Goal: Information Seeking & Learning: Compare options

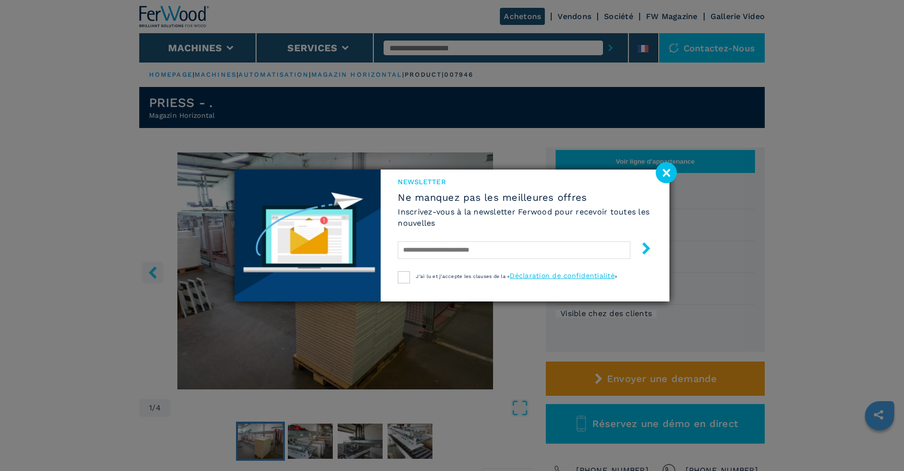
drag, startPoint x: 669, startPoint y: 173, endPoint x: 664, endPoint y: 182, distance: 10.9
click at [669, 173] on image at bounding box center [666, 172] width 21 height 21
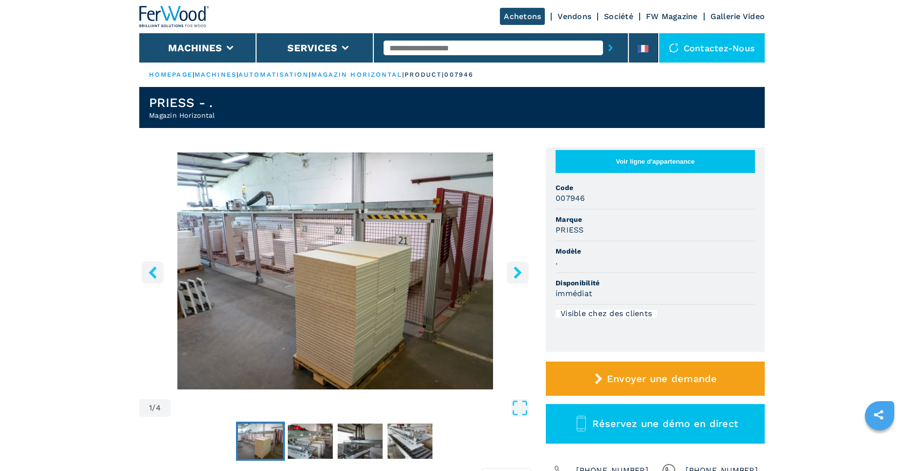
click at [519, 276] on icon "right-button" at bounding box center [518, 272] width 8 height 12
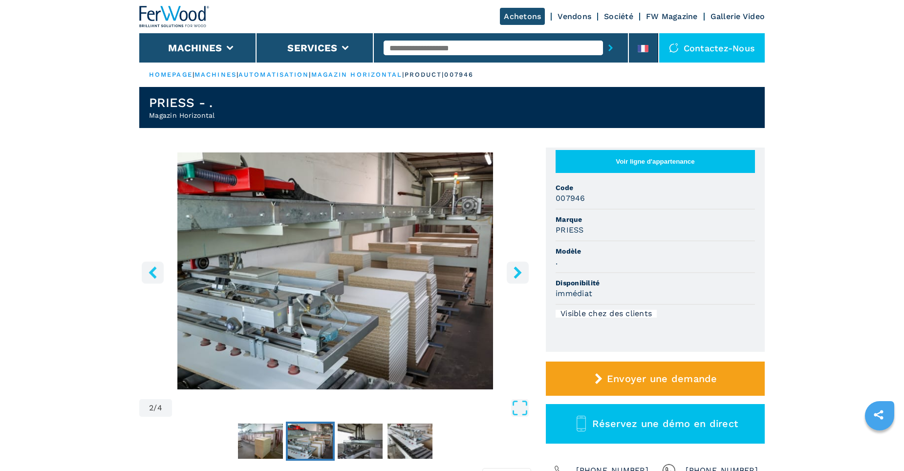
click at [519, 276] on icon "right-button" at bounding box center [518, 272] width 8 height 12
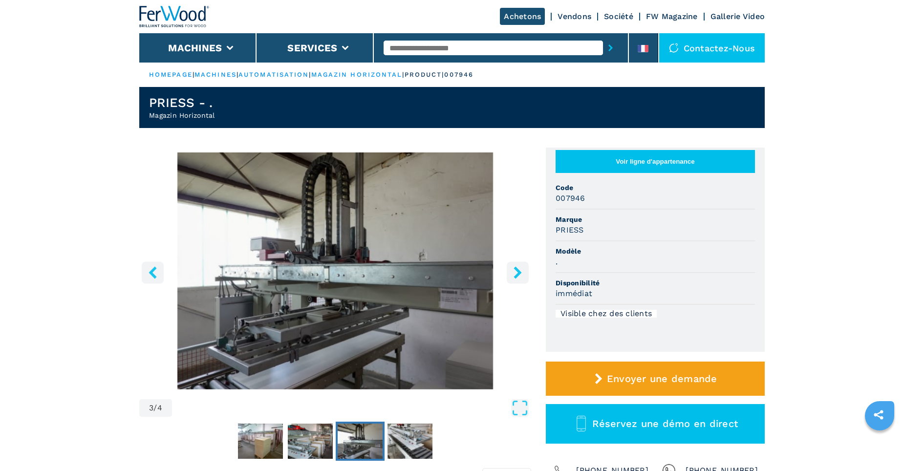
click at [519, 276] on icon "right-button" at bounding box center [518, 272] width 8 height 12
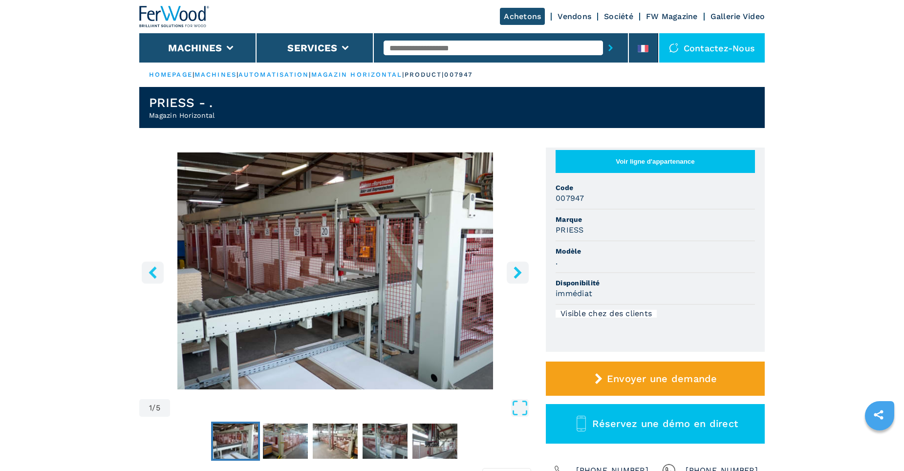
click at [522, 275] on icon "right-button" at bounding box center [518, 272] width 12 height 12
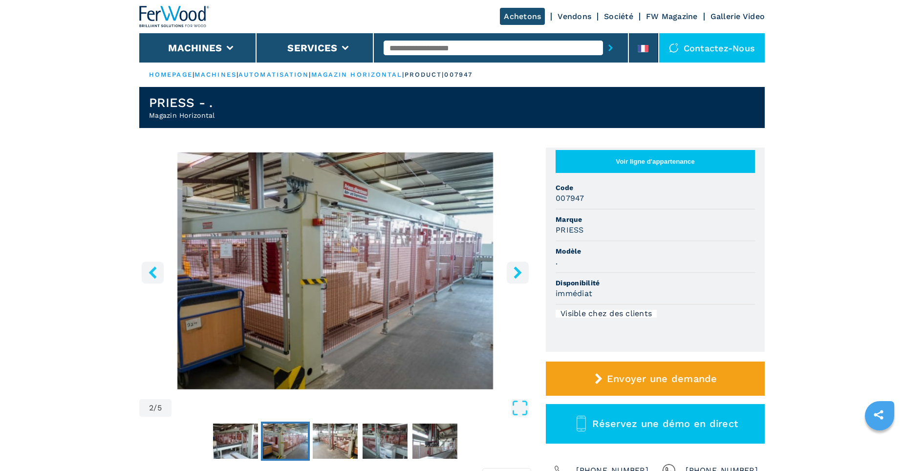
click at [520, 275] on icon "right-button" at bounding box center [518, 272] width 12 height 12
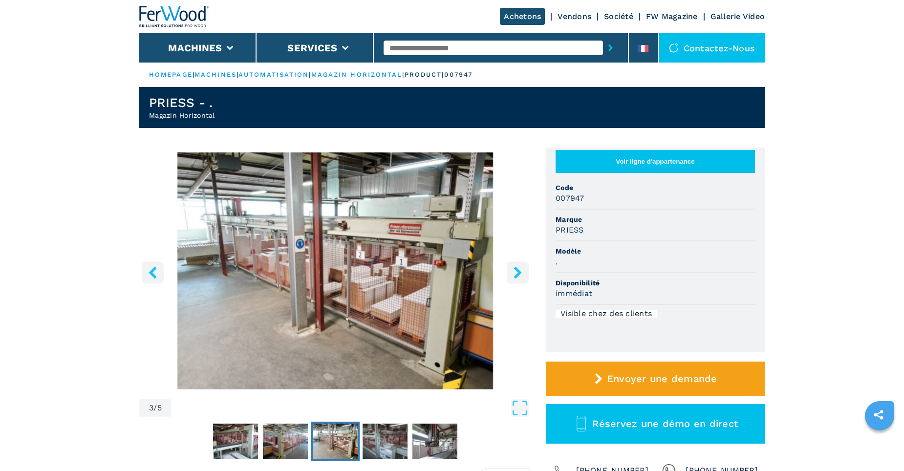
click at [520, 275] on icon "right-button" at bounding box center [518, 272] width 12 height 12
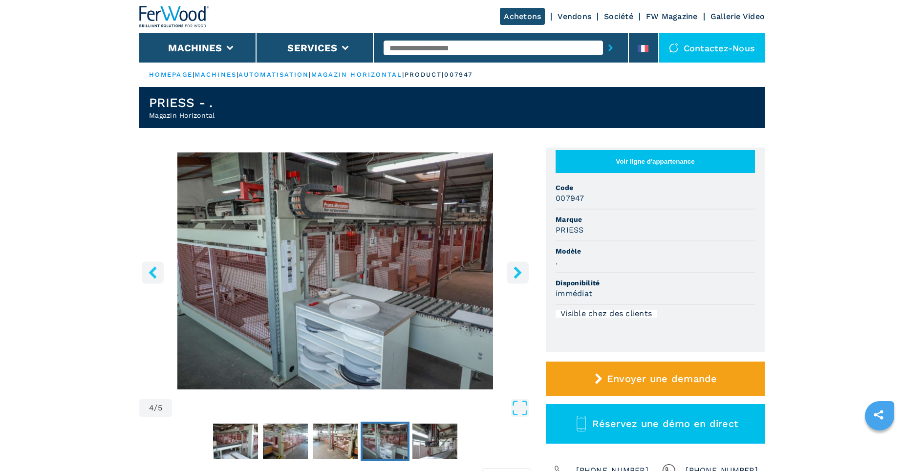
click at [520, 275] on icon "right-button" at bounding box center [518, 272] width 12 height 12
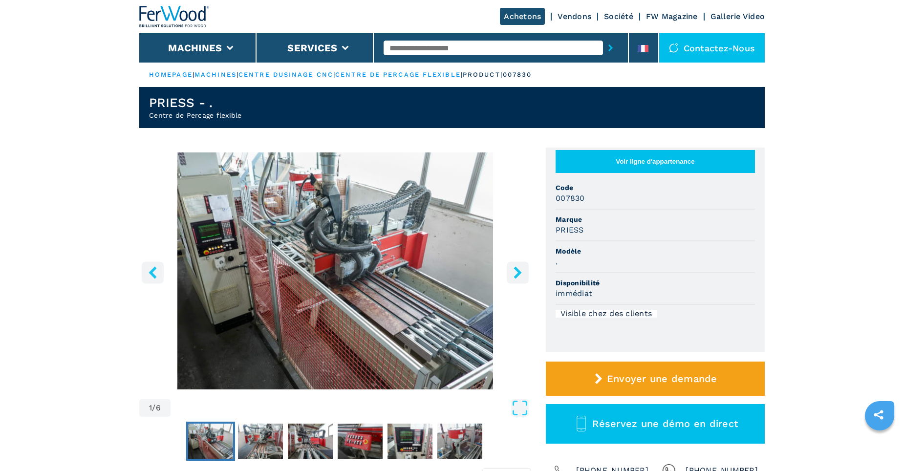
click at [514, 273] on icon "right-button" at bounding box center [518, 272] width 12 height 12
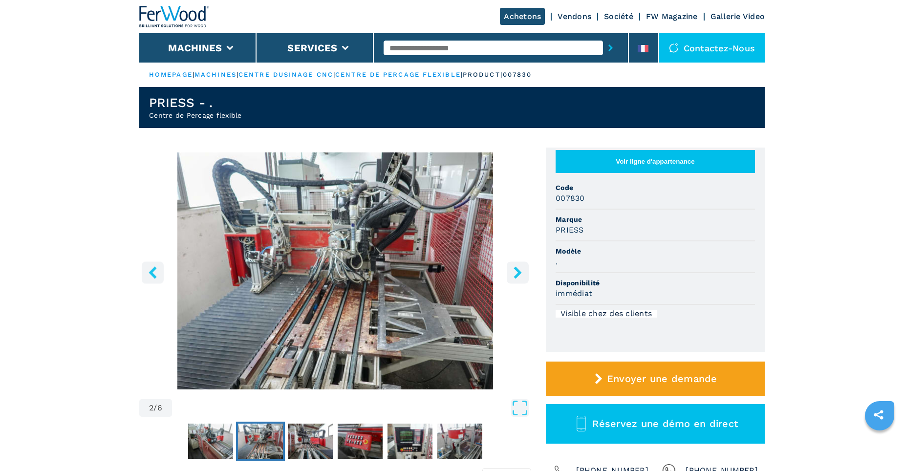
click at [514, 273] on icon "right-button" at bounding box center [518, 272] width 12 height 12
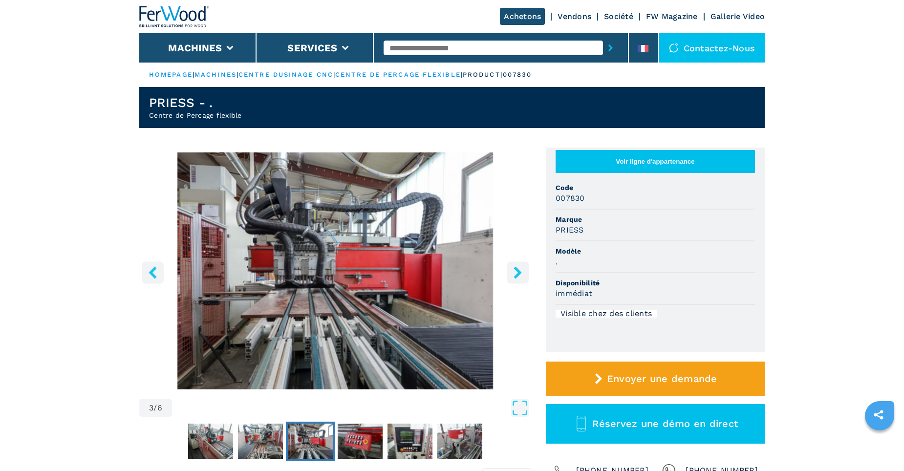
click at [514, 273] on icon "right-button" at bounding box center [518, 272] width 12 height 12
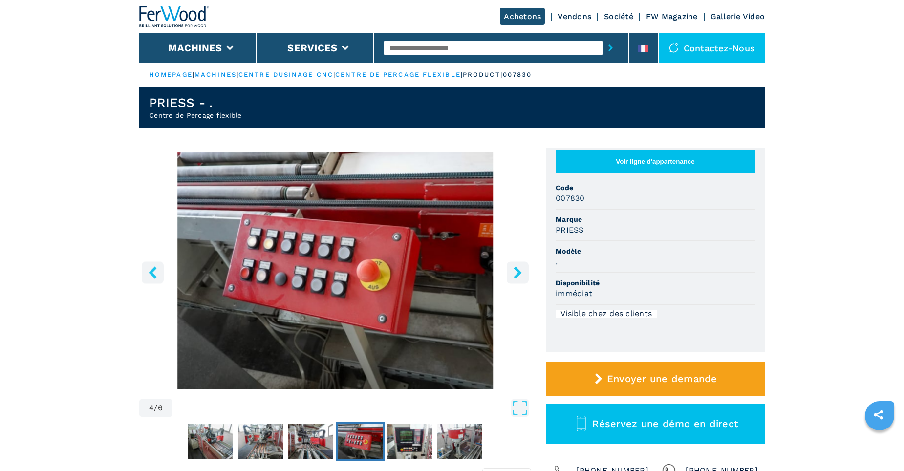
click at [514, 273] on icon "right-button" at bounding box center [518, 272] width 12 height 12
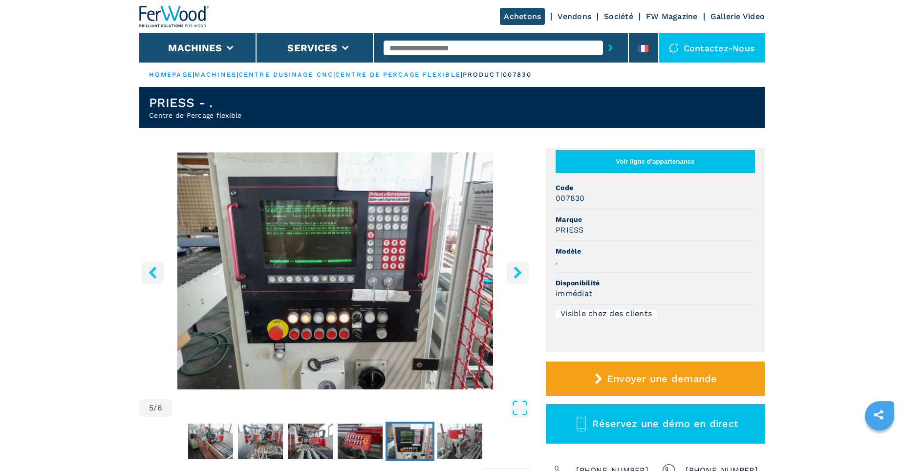
click at [514, 273] on icon "right-button" at bounding box center [518, 272] width 12 height 12
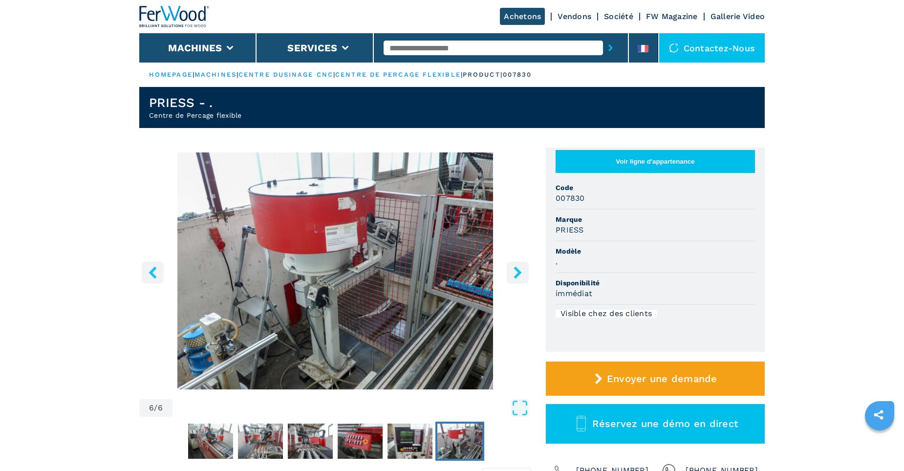
click at [514, 273] on icon "right-button" at bounding box center [518, 272] width 12 height 12
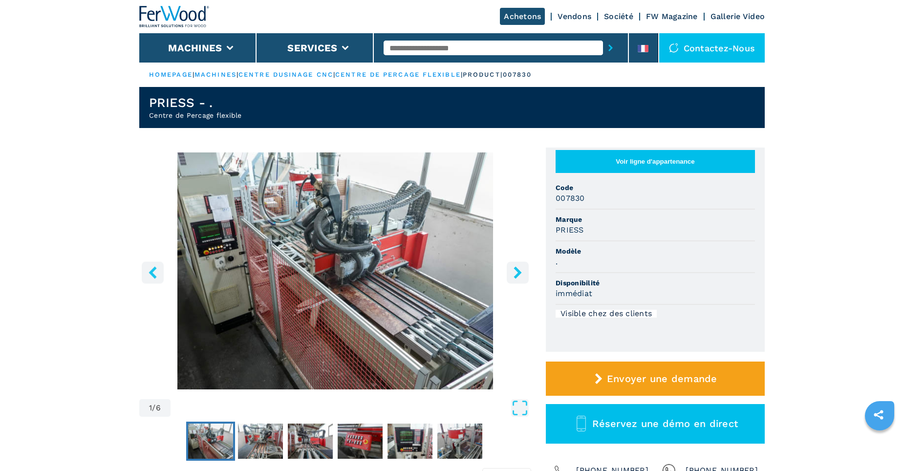
click at [514, 273] on icon "right-button" at bounding box center [518, 272] width 12 height 12
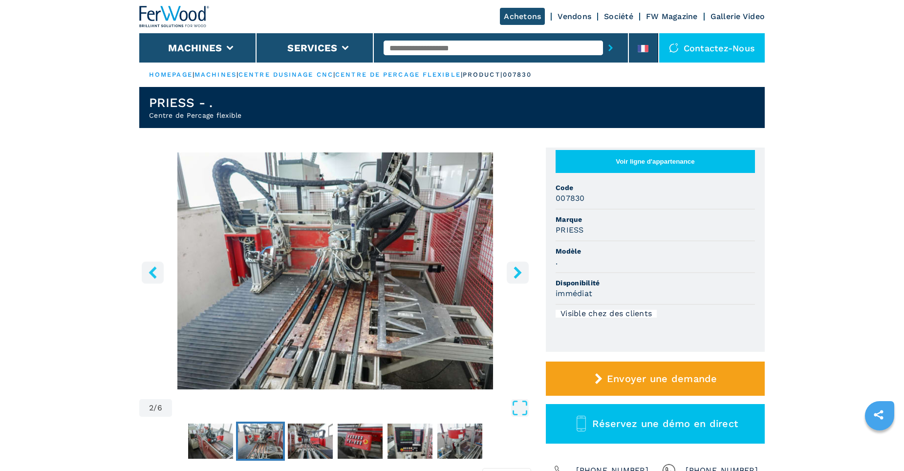
click at [514, 273] on icon "right-button" at bounding box center [518, 272] width 12 height 12
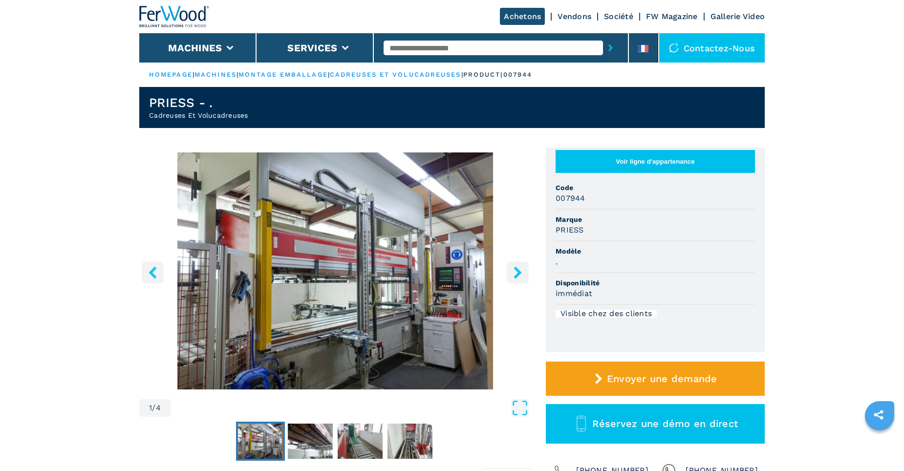
click at [512, 273] on icon "right-button" at bounding box center [518, 272] width 12 height 12
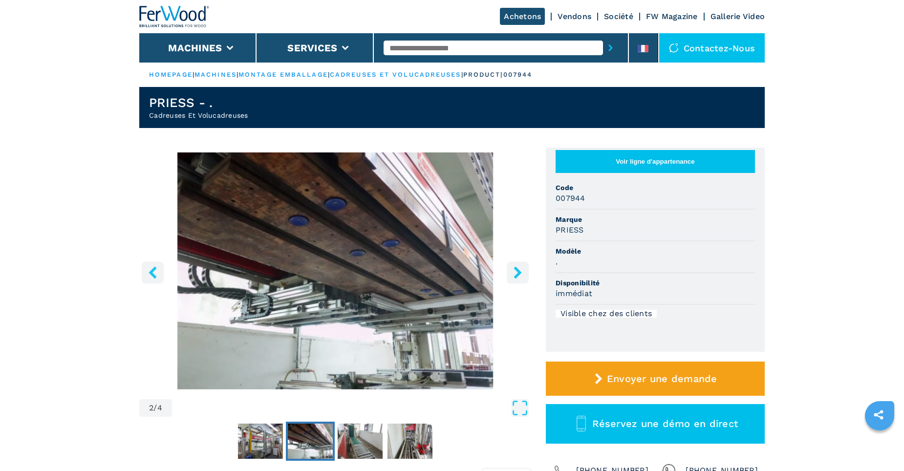
click at [512, 273] on icon "right-button" at bounding box center [518, 272] width 12 height 12
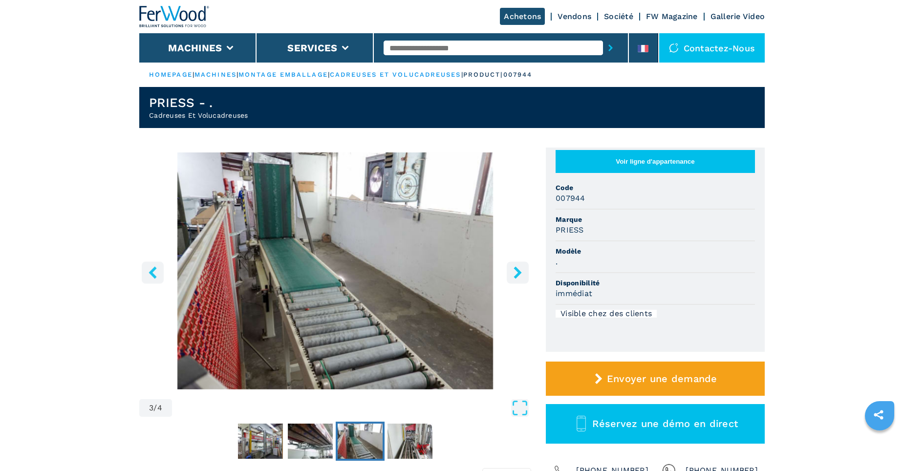
click at [512, 273] on icon "right-button" at bounding box center [518, 272] width 12 height 12
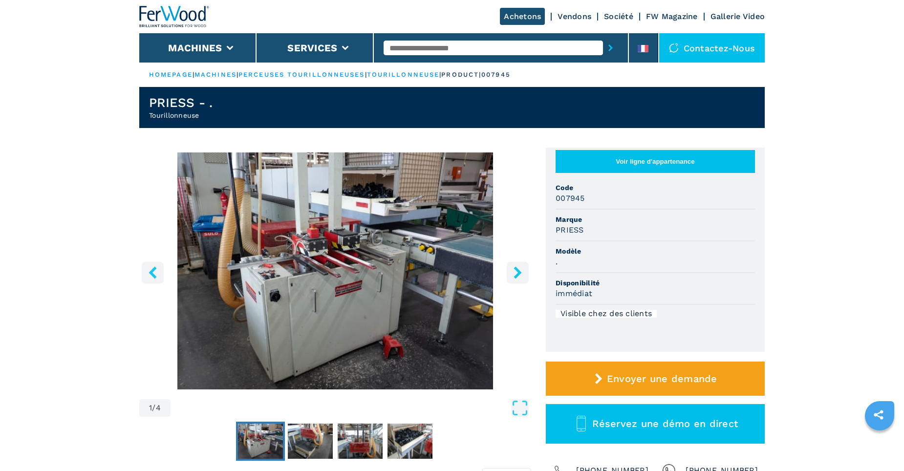
click at [518, 282] on button "right-button" at bounding box center [518, 272] width 22 height 22
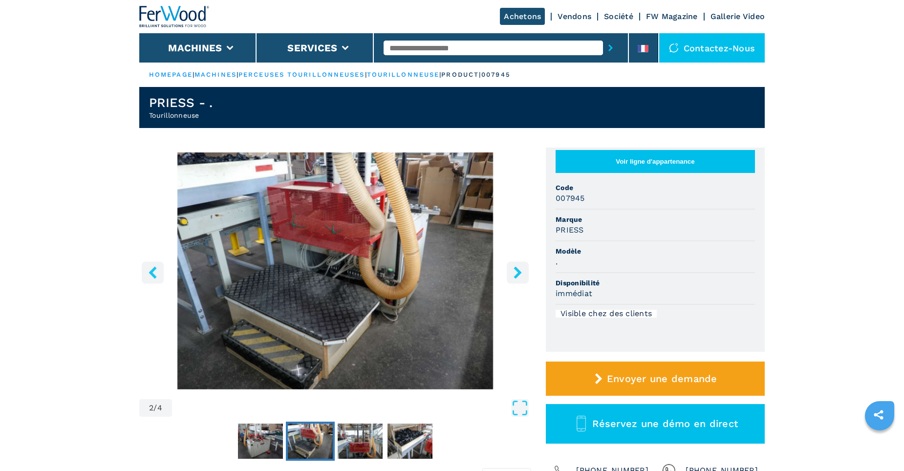
click at [518, 282] on button "right-button" at bounding box center [518, 272] width 22 height 22
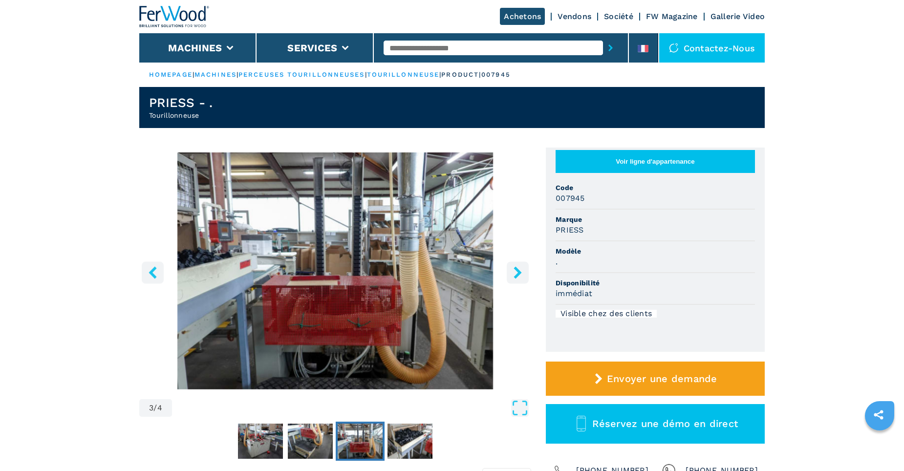
click at [518, 282] on button "right-button" at bounding box center [518, 272] width 22 height 22
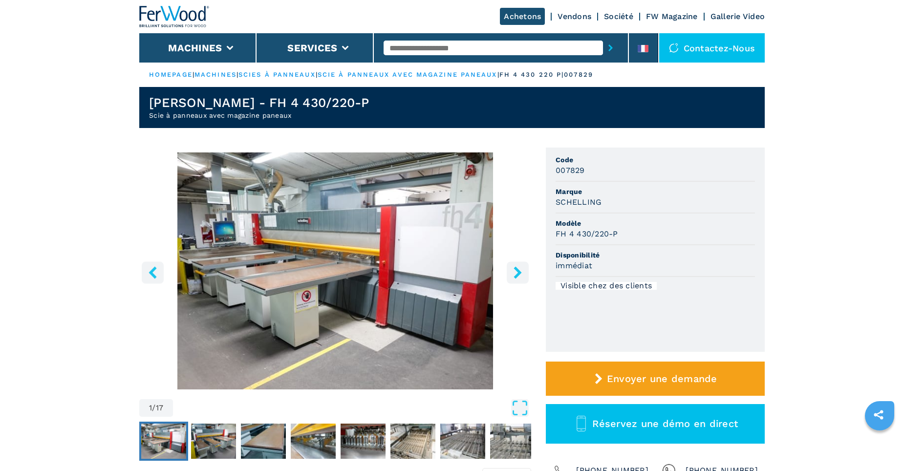
click at [516, 275] on icon "right-button" at bounding box center [518, 272] width 8 height 12
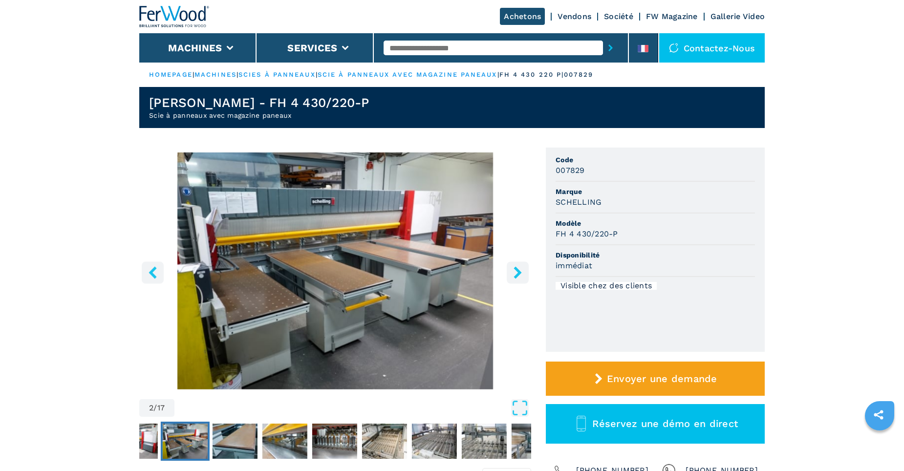
click at [516, 275] on icon "right-button" at bounding box center [518, 272] width 8 height 12
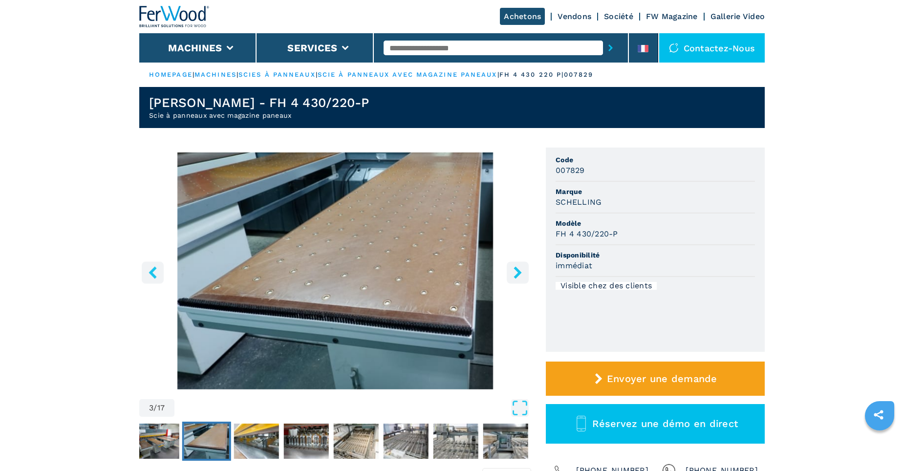
click at [516, 275] on icon "right-button" at bounding box center [518, 272] width 8 height 12
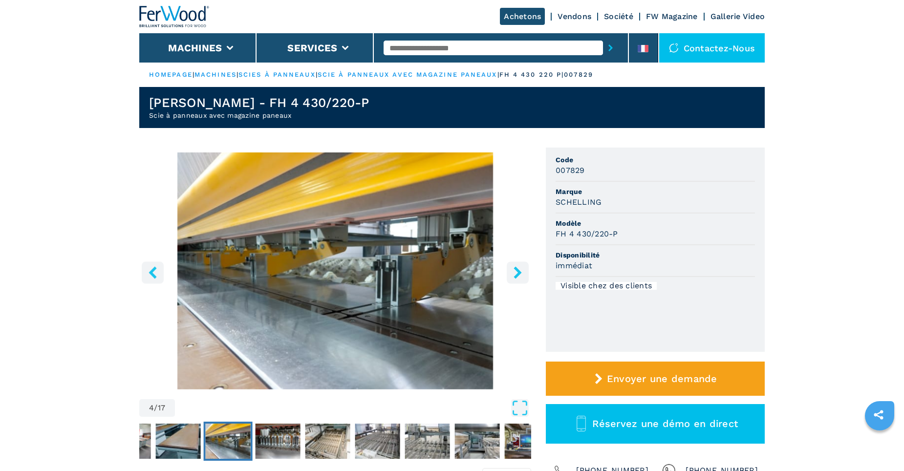
click at [516, 275] on icon "right-button" at bounding box center [518, 272] width 8 height 12
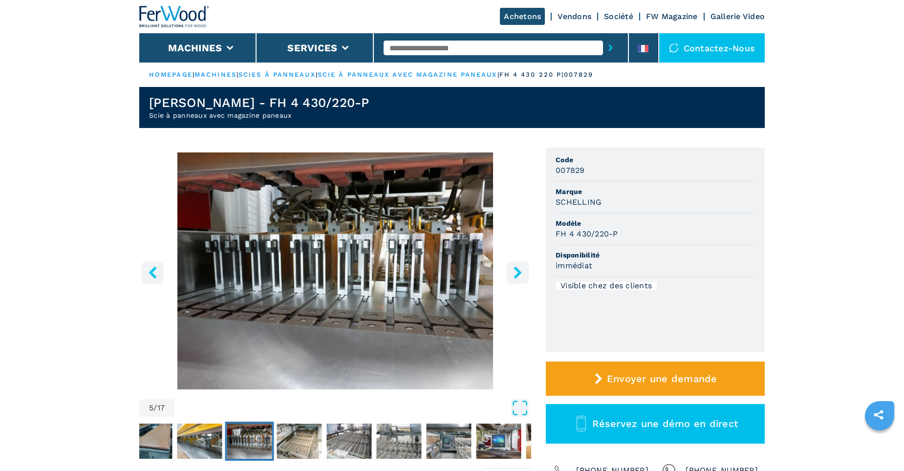
click at [516, 275] on icon "right-button" at bounding box center [518, 272] width 8 height 12
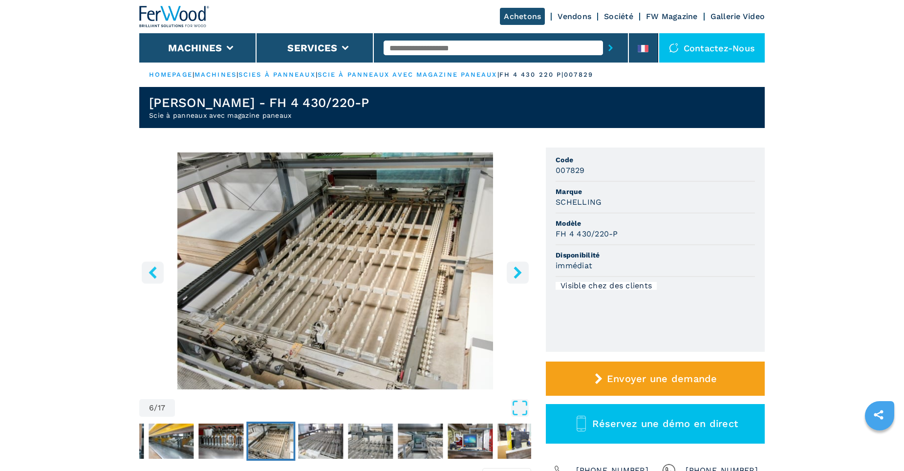
click at [516, 275] on icon "right-button" at bounding box center [518, 272] width 8 height 12
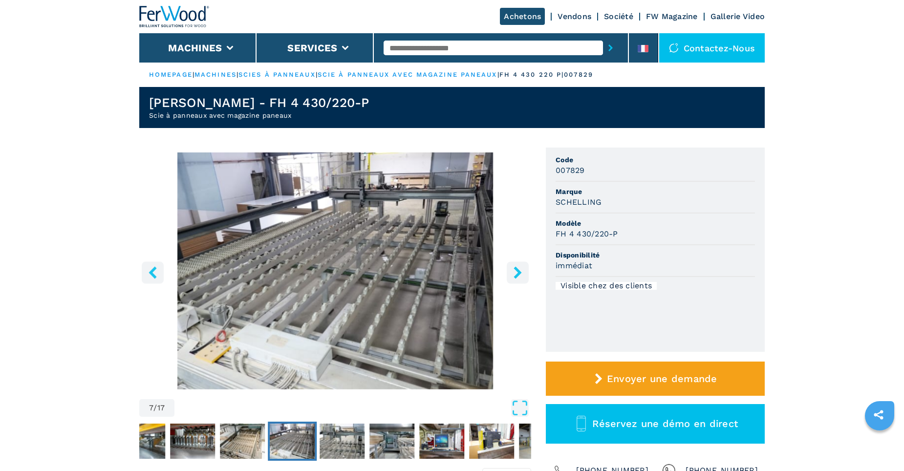
click at [516, 275] on icon "right-button" at bounding box center [518, 272] width 8 height 12
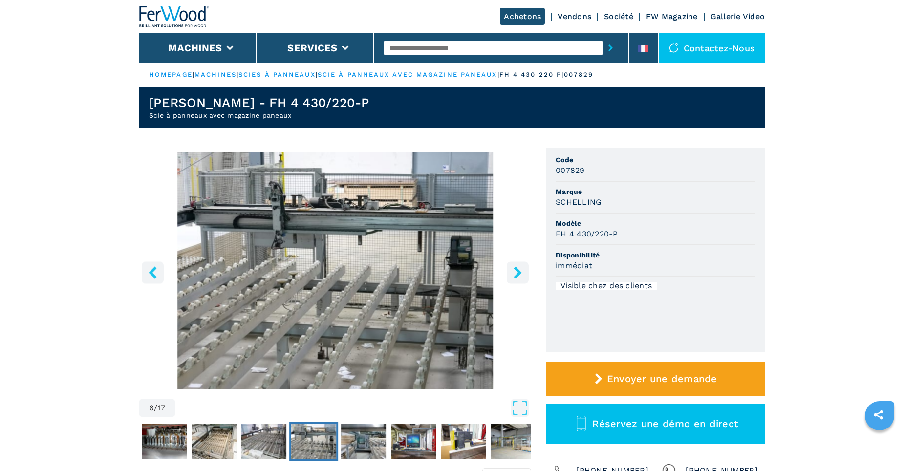
click at [517, 272] on icon "right-button" at bounding box center [518, 272] width 12 height 12
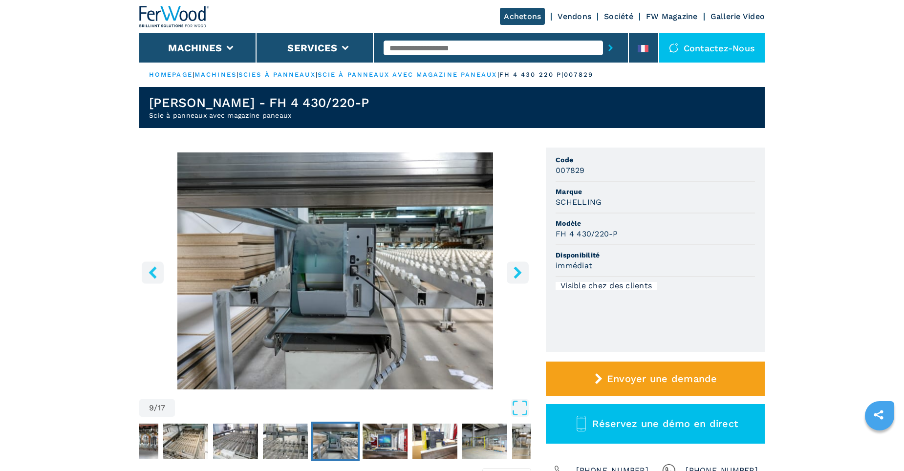
click at [517, 272] on icon "right-button" at bounding box center [518, 272] width 12 height 12
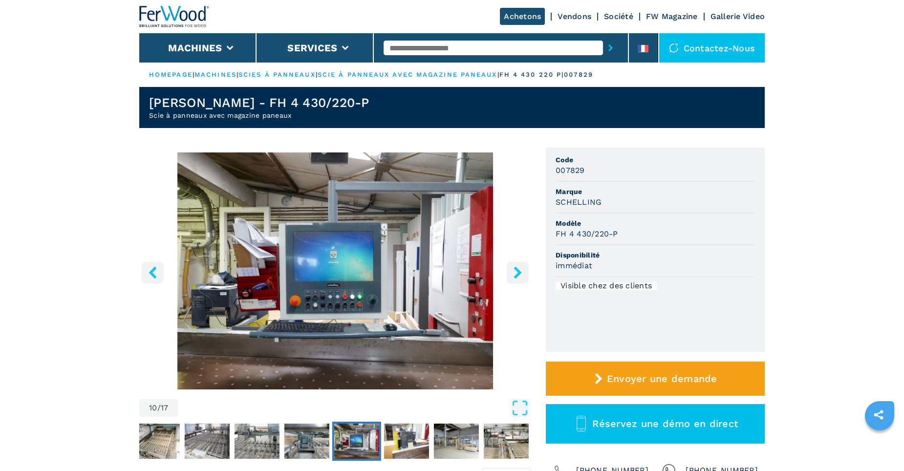
click at [517, 272] on icon "right-button" at bounding box center [518, 272] width 12 height 12
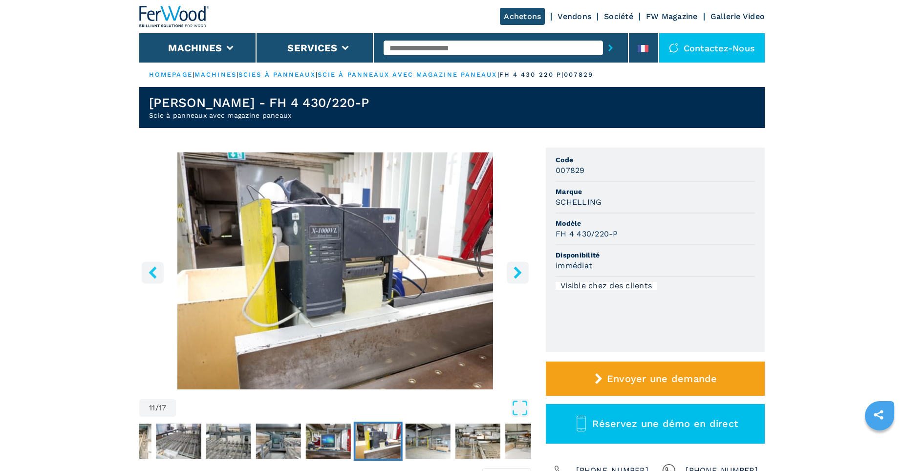
click at [517, 272] on icon "right-button" at bounding box center [518, 272] width 12 height 12
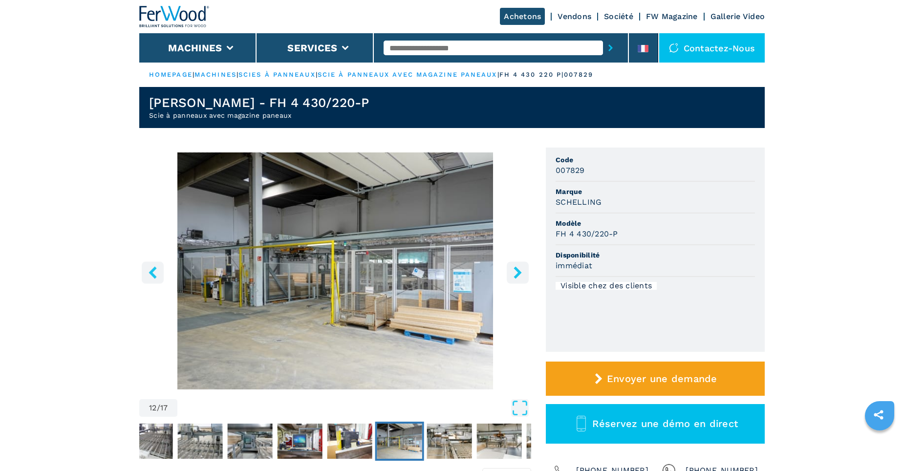
click at [517, 272] on icon "right-button" at bounding box center [518, 272] width 12 height 12
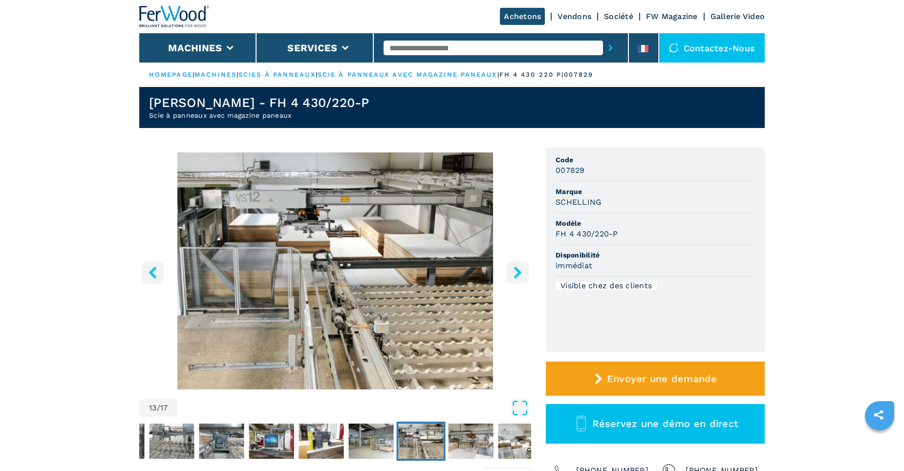
click at [517, 272] on icon "right-button" at bounding box center [518, 272] width 12 height 12
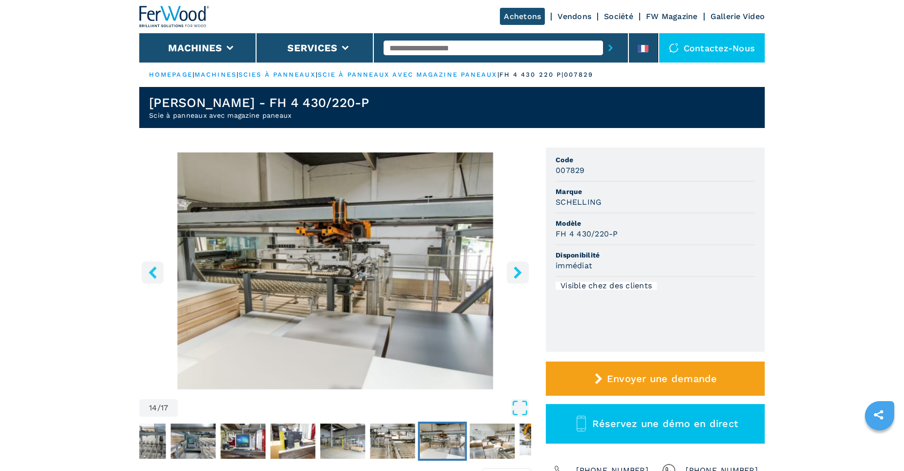
click at [517, 272] on icon "right-button" at bounding box center [518, 272] width 12 height 12
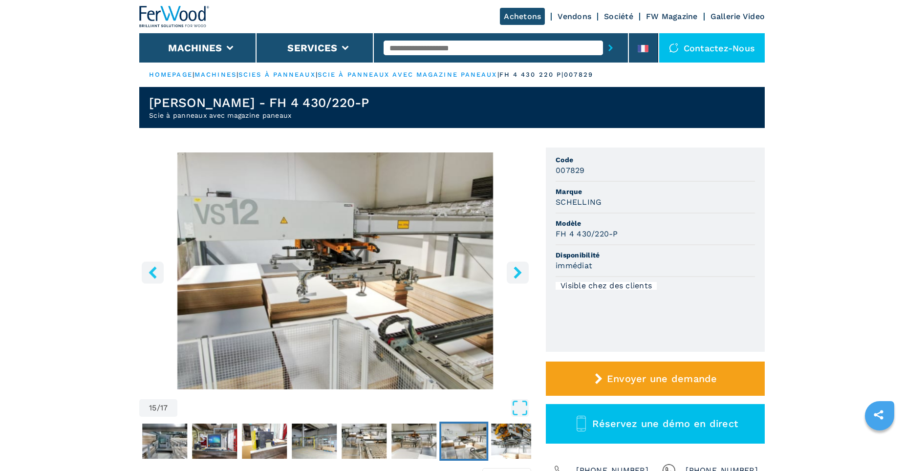
click at [517, 272] on icon "right-button" at bounding box center [518, 272] width 12 height 12
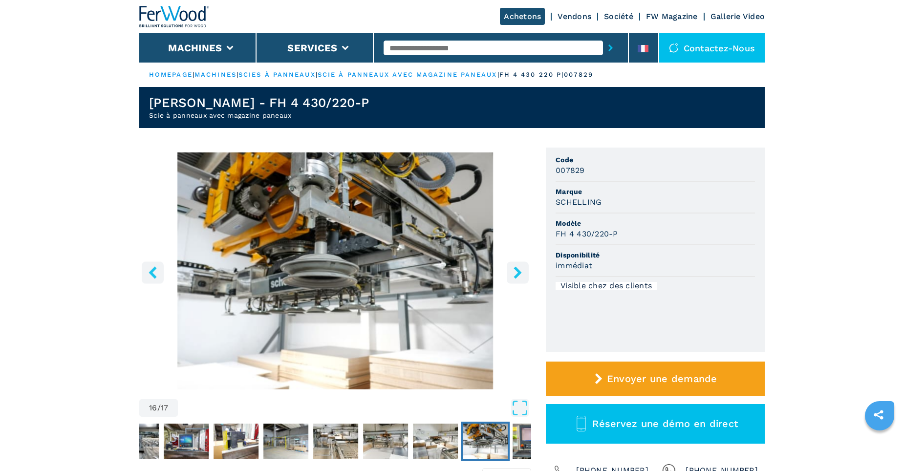
click at [517, 272] on icon "right-button" at bounding box center [518, 272] width 12 height 12
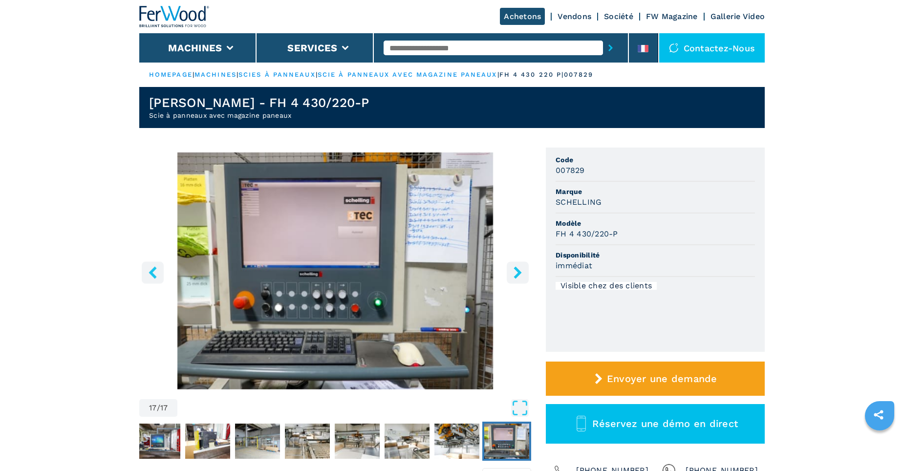
click at [517, 272] on icon "right-button" at bounding box center [518, 272] width 12 height 12
